Goal: Information Seeking & Learning: Learn about a topic

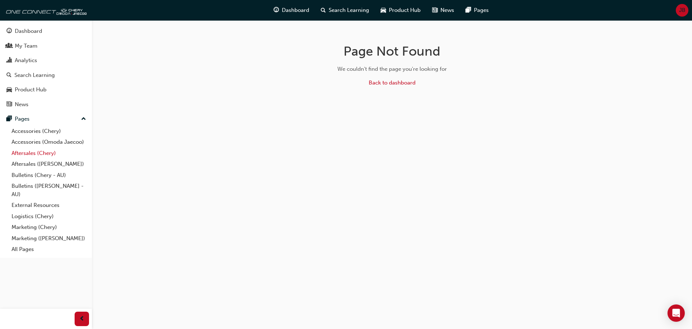
click at [40, 155] on link "Aftersales (Chery)" at bounding box center [49, 152] width 80 height 11
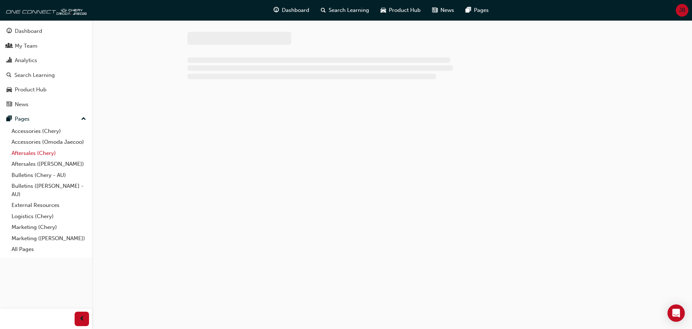
click at [40, 155] on link "Aftersales (Chery)" at bounding box center [49, 152] width 80 height 11
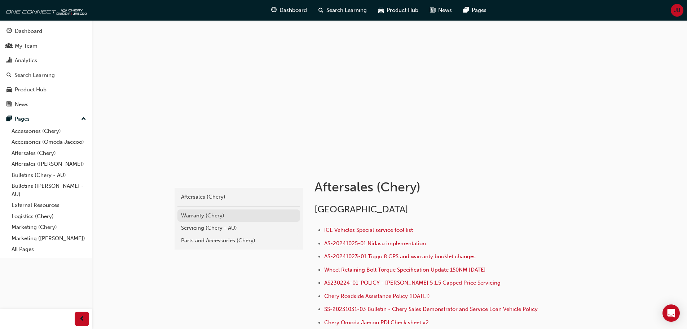
click at [190, 213] on div "Warranty (Chery)" at bounding box center [238, 215] width 115 height 8
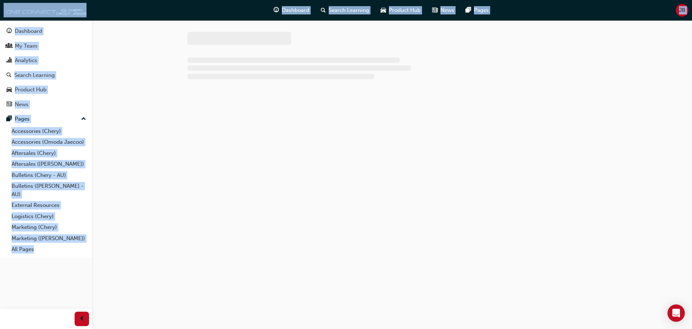
click at [190, 213] on div at bounding box center [346, 164] width 692 height 329
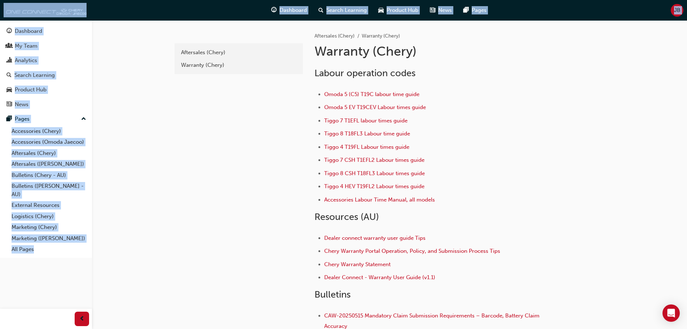
click at [551, 87] on div "Labour operation codes Omoda 5 (C5) T19C labour time guide Omoda 5 EV T19CEV La…" at bounding box center [454, 212] width 280 height 300
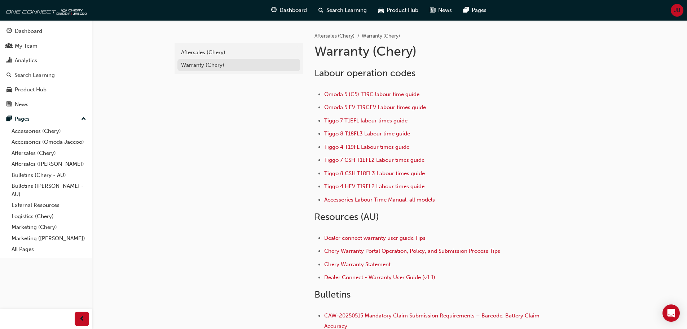
click at [213, 62] on div "Warranty (Chery)" at bounding box center [238, 65] width 115 height 8
click at [320, 10] on span "search-icon" at bounding box center [320, 10] width 5 height 9
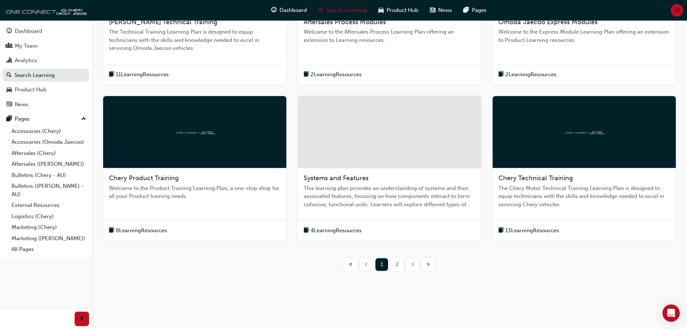
scroll to position [227, 0]
